Goal: Transaction & Acquisition: Purchase product/service

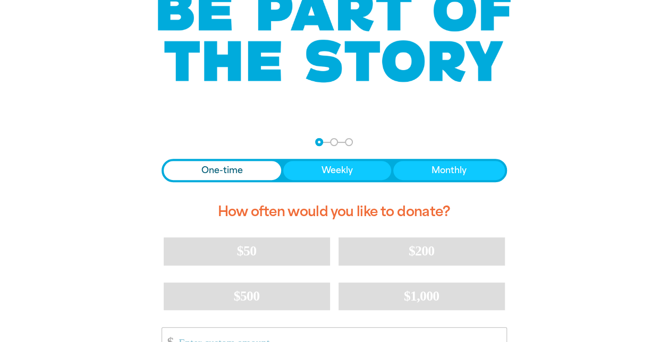
click at [218, 163] on span "Donation frequency" at bounding box center [223, 170] width 118 height 19
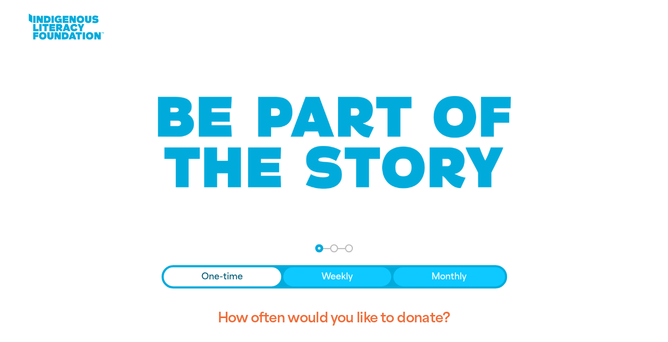
click at [62, 26] on link at bounding box center [66, 27] width 80 height 32
click at [55, 28] on link at bounding box center [66, 27] width 80 height 32
click at [60, 30] on link at bounding box center [66, 27] width 80 height 32
